Goal: Find specific page/section: Find specific page/section

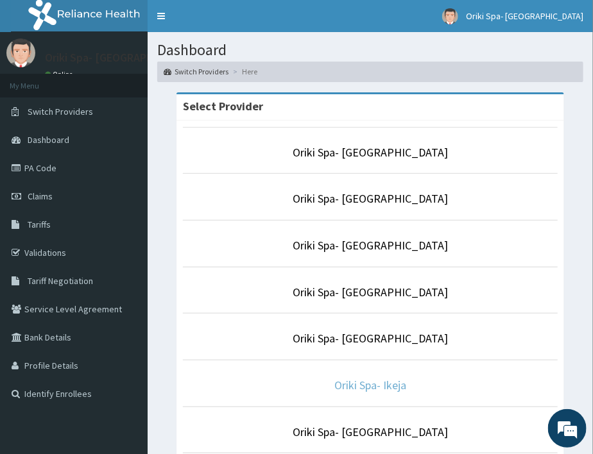
click at [366, 388] on link "Oriki Spa- Ikeja" at bounding box center [370, 385] width 72 height 15
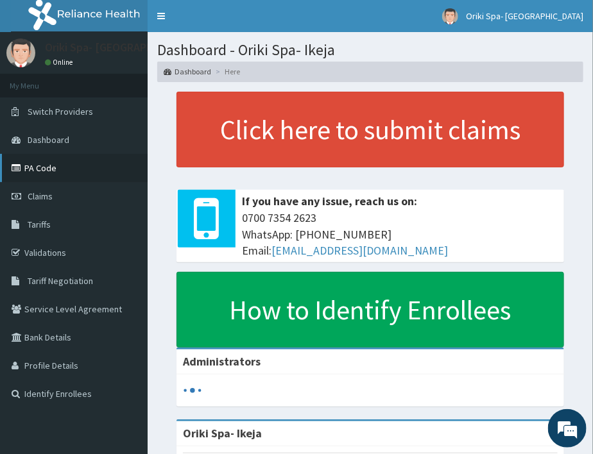
click at [67, 166] on link "PA Code" at bounding box center [74, 168] width 148 height 28
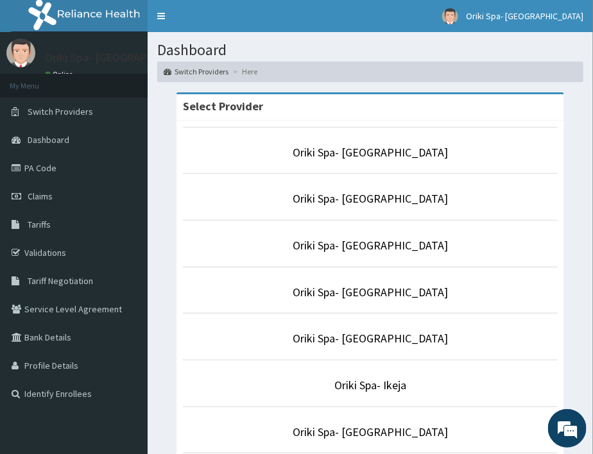
scroll to position [228, 0]
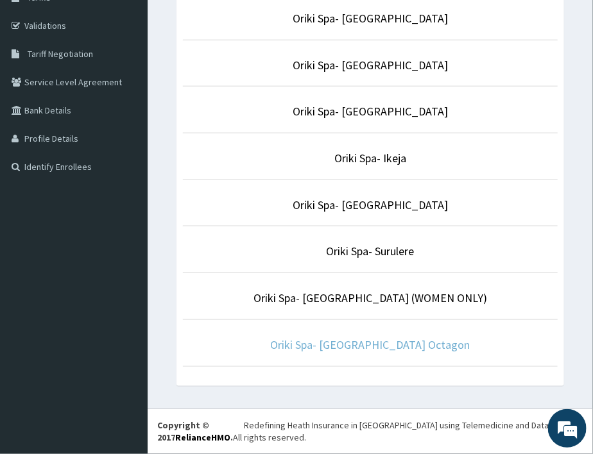
click at [351, 345] on link "Oriki Spa- Bon Hotel Octagon" at bounding box center [371, 344] width 200 height 15
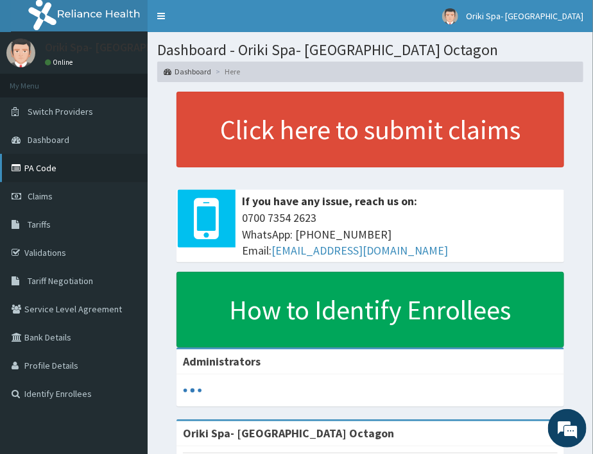
click at [40, 167] on link "PA Code" at bounding box center [74, 168] width 148 height 28
